Goal: Information Seeking & Learning: Learn about a topic

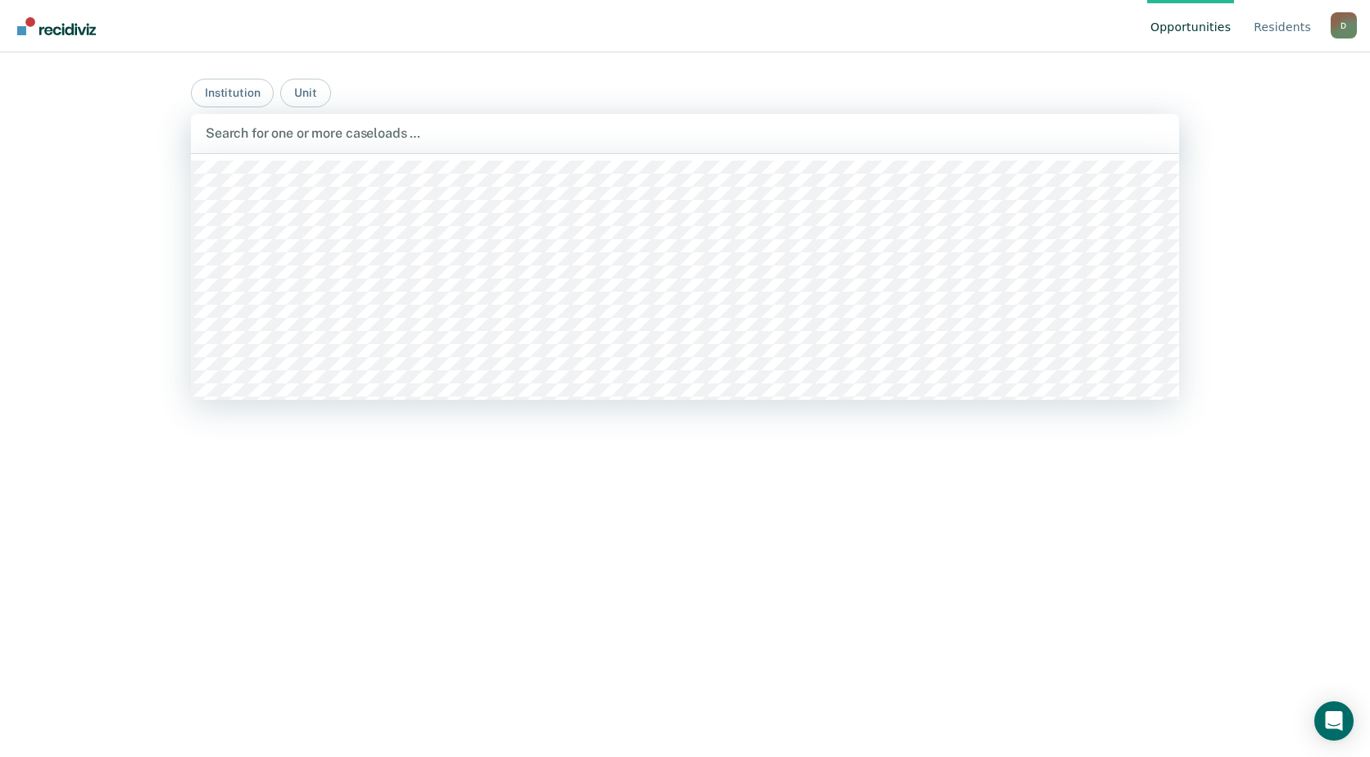
click at [384, 131] on div at bounding box center [685, 133] width 959 height 19
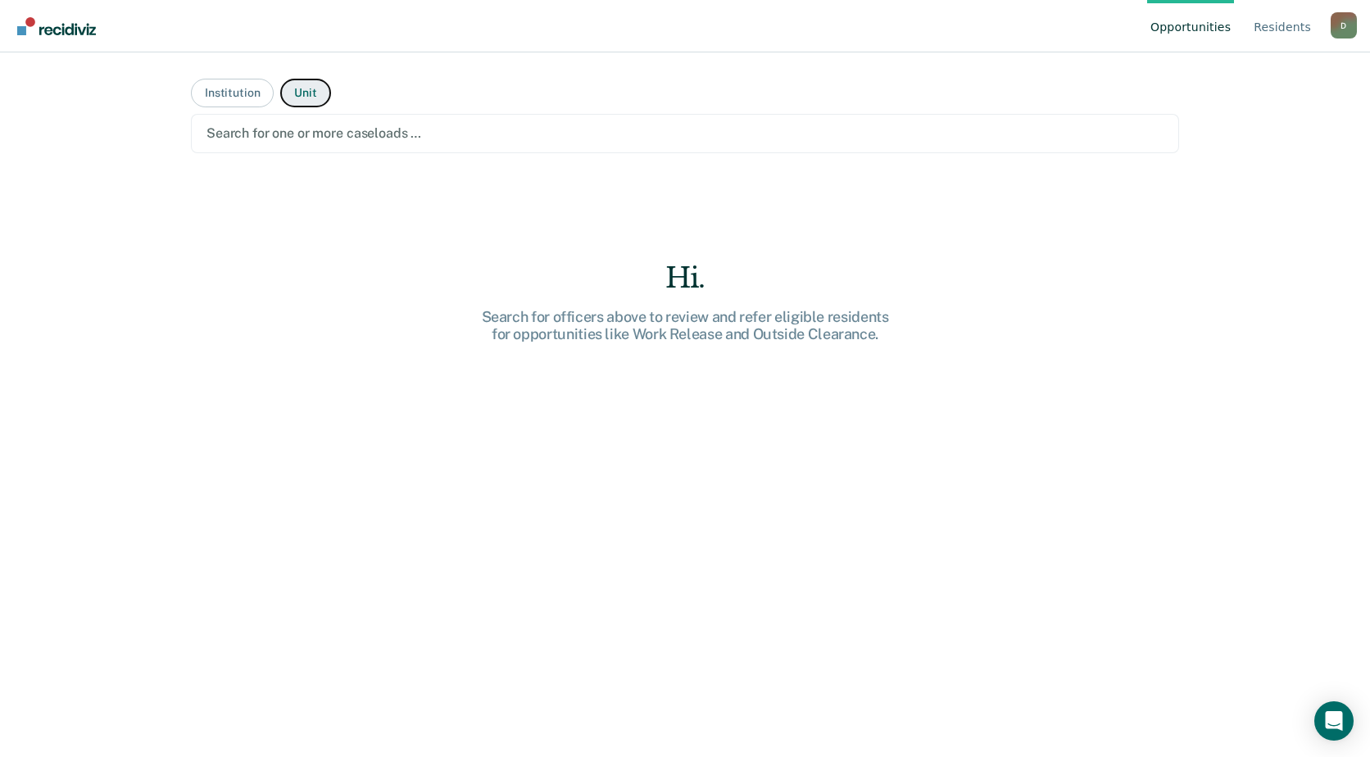
click at [314, 93] on button "Unit" at bounding box center [305, 93] width 50 height 29
click at [217, 84] on button "Institution" at bounding box center [232, 93] width 83 height 29
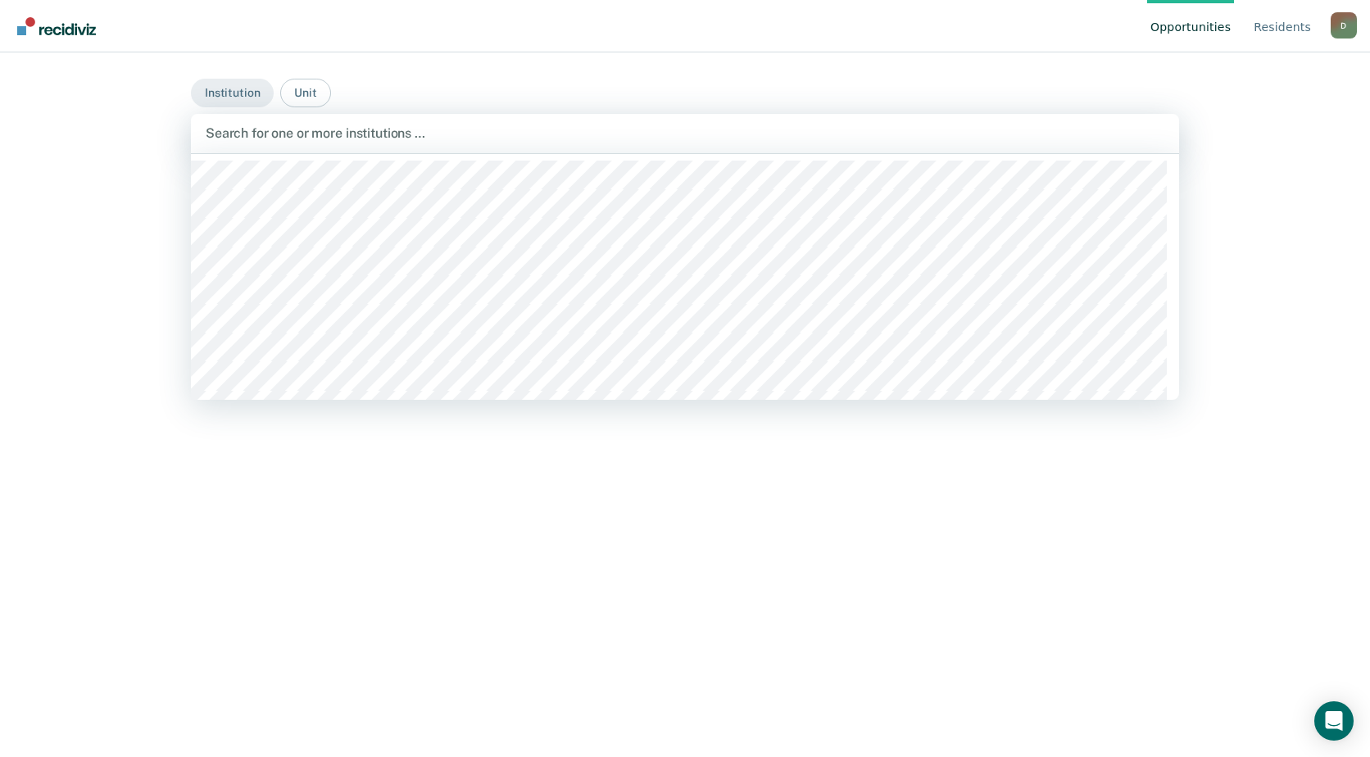
click at [447, 136] on div at bounding box center [685, 133] width 959 height 19
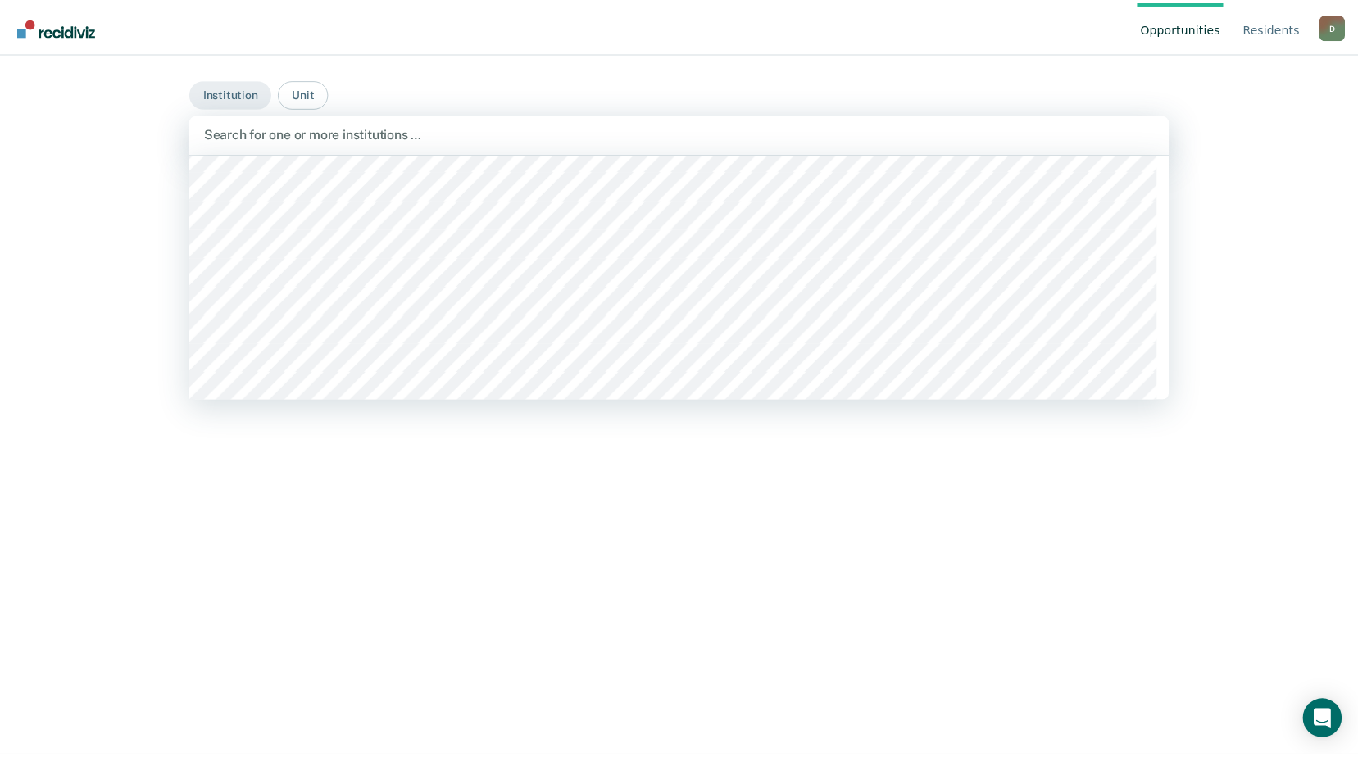
scroll to position [10082, 0]
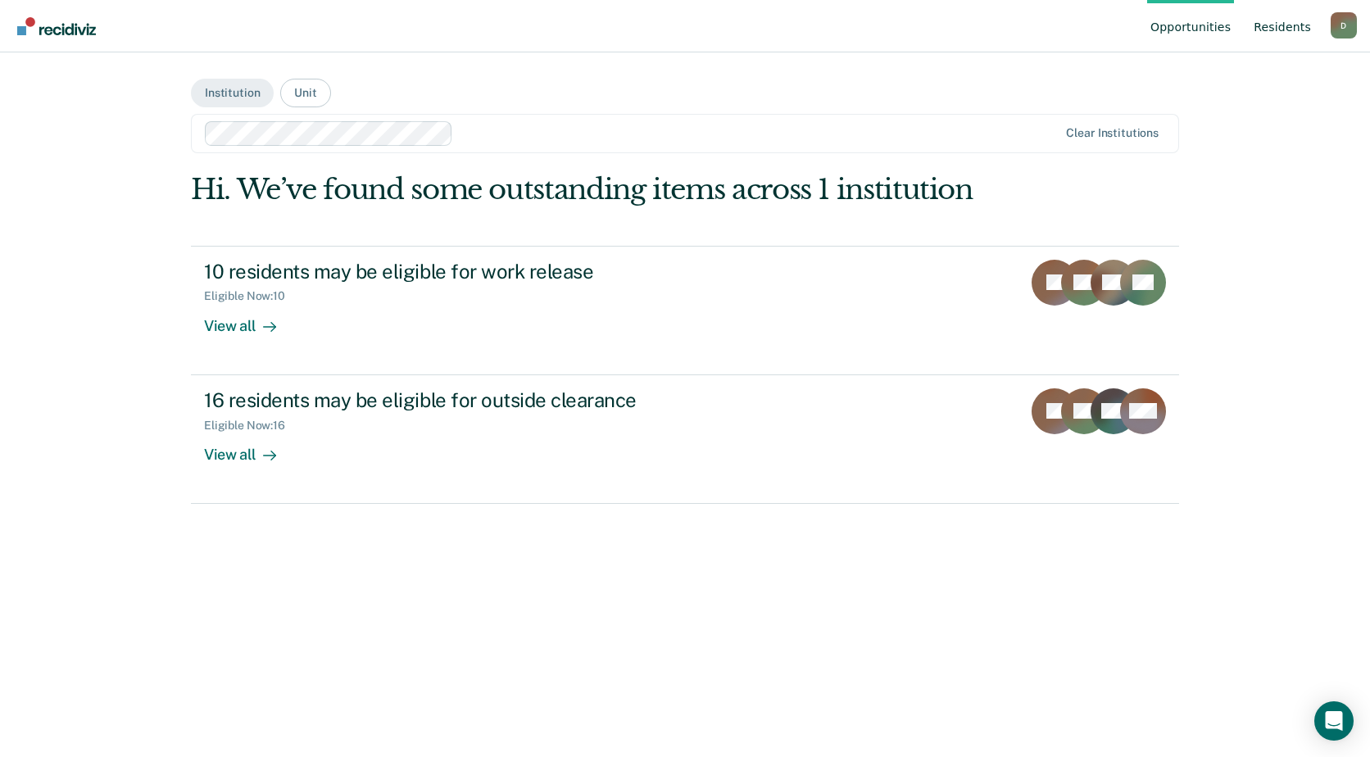
click at [1279, 25] on link "Resident s" at bounding box center [1283, 26] width 64 height 52
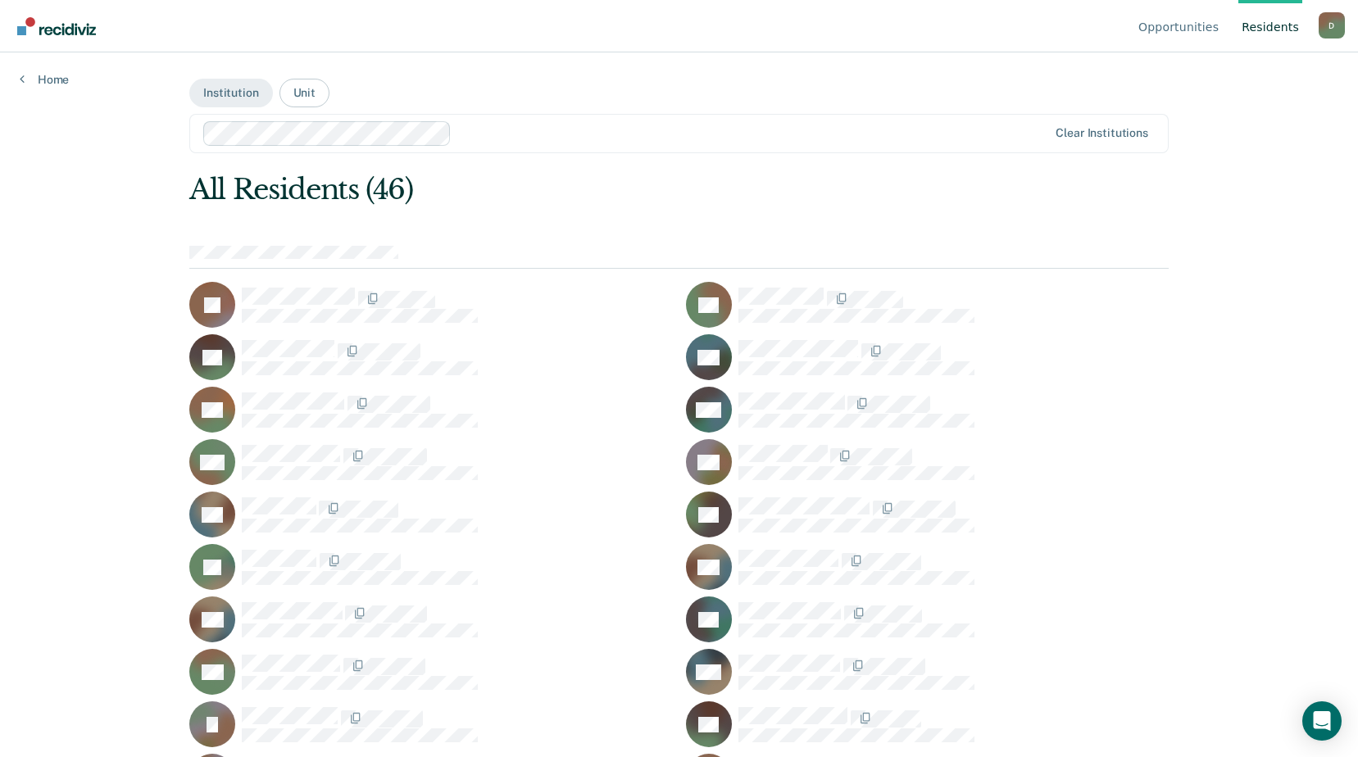
scroll to position [722, 0]
